Goal: Check status: Check status

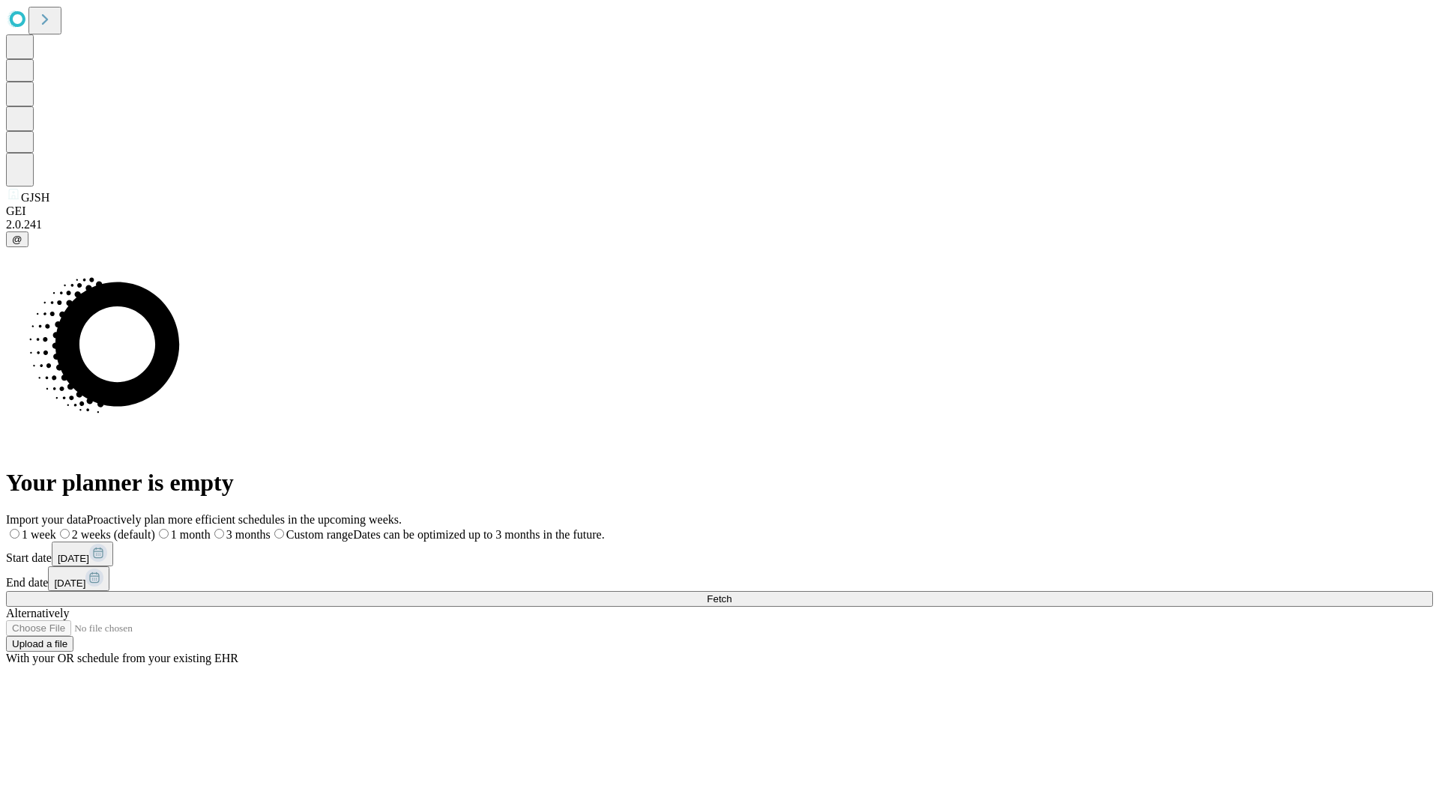
click at [731, 594] on span "Fetch" at bounding box center [719, 599] width 25 height 11
